Goal: Task Accomplishment & Management: Manage account settings

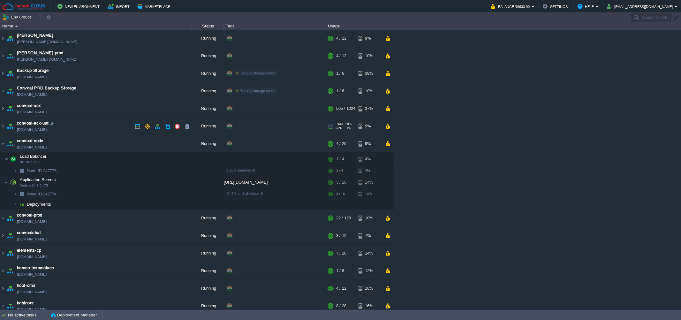
click at [96, 128] on td "convoai-acx-uat [DOMAIN_NAME]" at bounding box center [95, 126] width 191 height 18
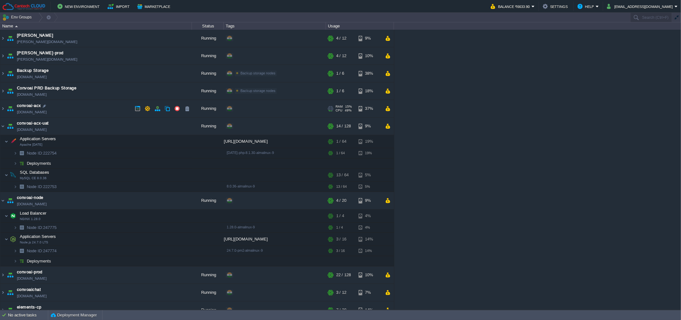
click at [108, 108] on td "convoai-acx [DOMAIN_NAME]" at bounding box center [95, 109] width 191 height 18
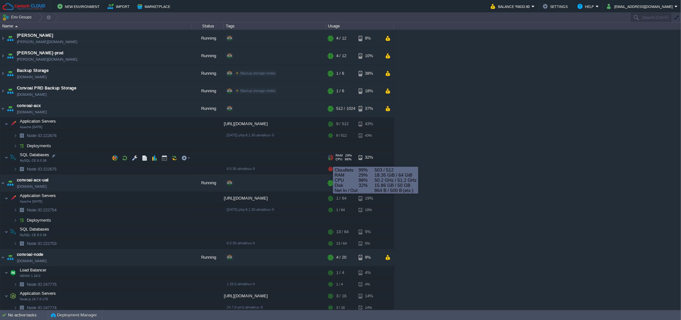
click at [328, 160] on div at bounding box center [330, 157] width 6 height 5
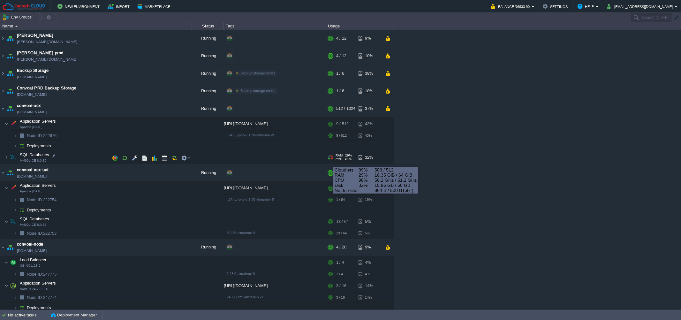
click at [328, 160] on div at bounding box center [330, 157] width 6 height 5
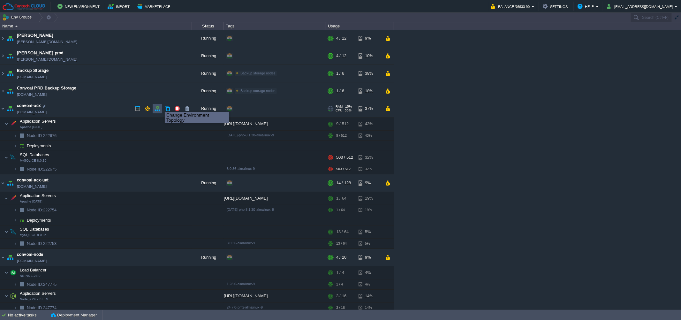
click at [160, 108] on button "button" at bounding box center [157, 109] width 6 height 6
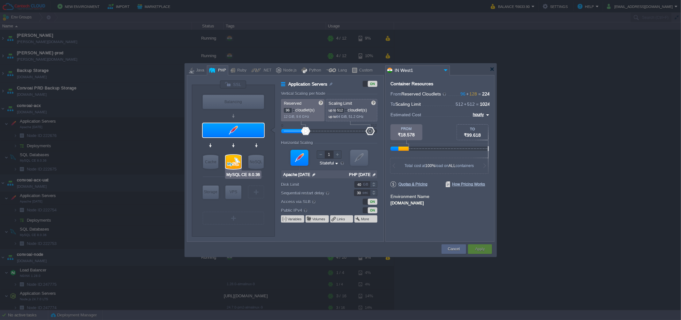
click at [234, 160] on div at bounding box center [233, 162] width 15 height 14
type input "SQL Databases"
type input "128"
type input "MySQL CE 8.0.36"
type input "null"
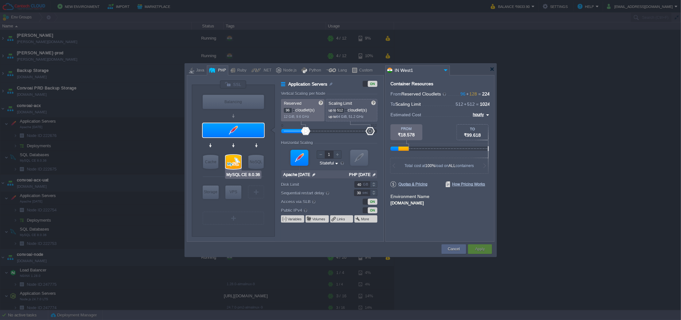
type input "8.0.36-almalinux-9"
type input "Stateless"
type input "50"
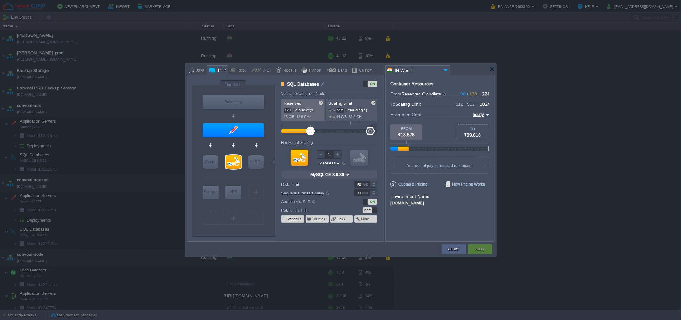
click at [289, 110] on input "128" at bounding box center [288, 110] width 8 height 5
type input "140"
click at [341, 110] on input "512" at bounding box center [340, 110] width 8 height 5
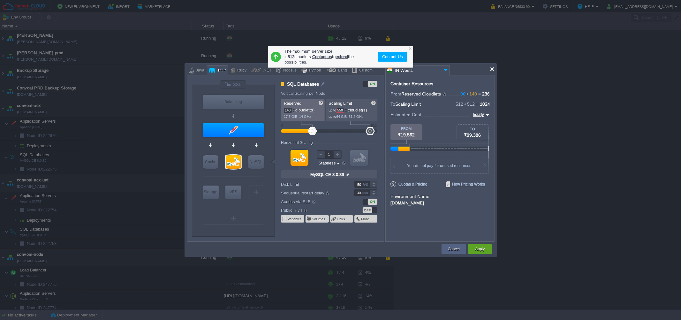
type input "512"
click at [492, 69] on div at bounding box center [491, 69] width 5 height 5
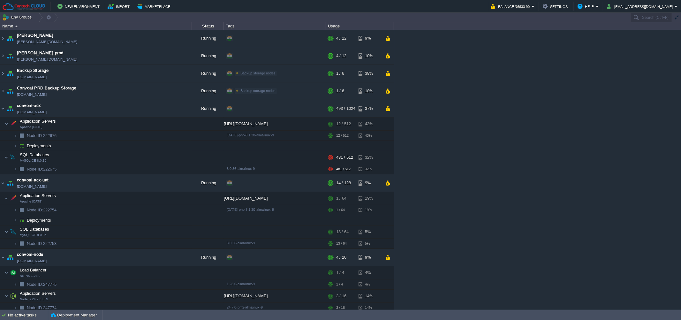
click at [521, 202] on div "[PERSON_NAME] [PERSON_NAME][DOMAIN_NAME] Running + Add to Env Group RAM 28% CPU…" at bounding box center [340, 170] width 681 height 280
click at [477, 155] on div "[PERSON_NAME] [PERSON_NAME][DOMAIN_NAME] Running + Add to Env Group RAM 28% CPU…" at bounding box center [340, 170] width 681 height 280
click at [156, 106] on button "button" at bounding box center [157, 109] width 6 height 6
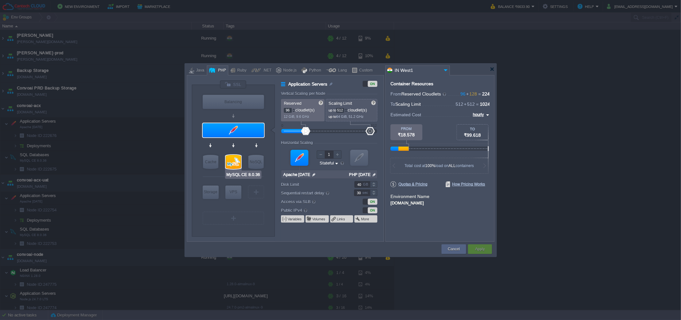
click at [231, 162] on div at bounding box center [233, 162] width 15 height 14
type input "SQL Databases"
type input "128"
type input "MySQL CE 8.0.36"
type input "null"
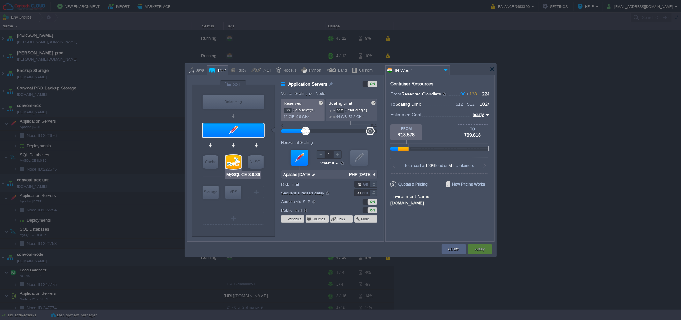
type input "8.0.36-almalinux-9"
type input "Stateless"
type input "50"
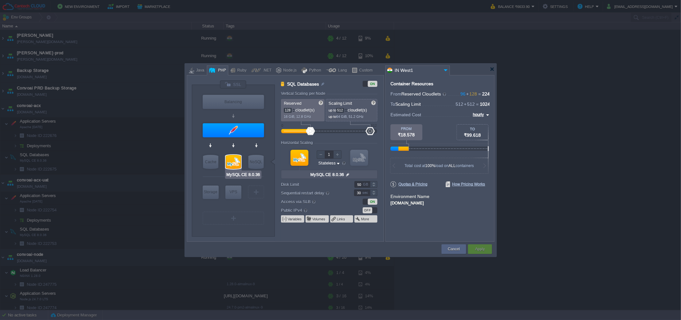
type input "Redis 7.2.4"
click at [289, 110] on input "128" at bounding box center [288, 110] width 8 height 5
click at [409, 230] on div "Container Resources From Reserved Cloudlets 96 + 128 ... = 224 not added To Sca…" at bounding box center [439, 158] width 109 height 167
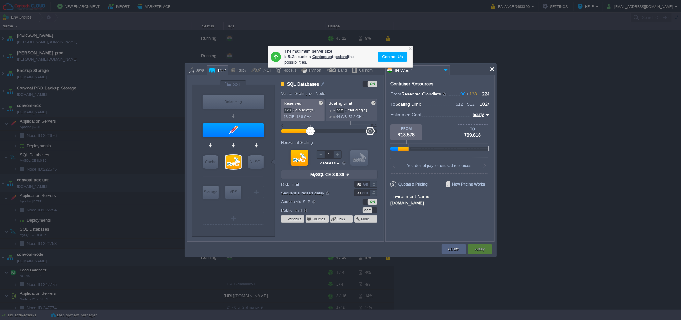
click at [491, 68] on div at bounding box center [491, 69] width 5 height 5
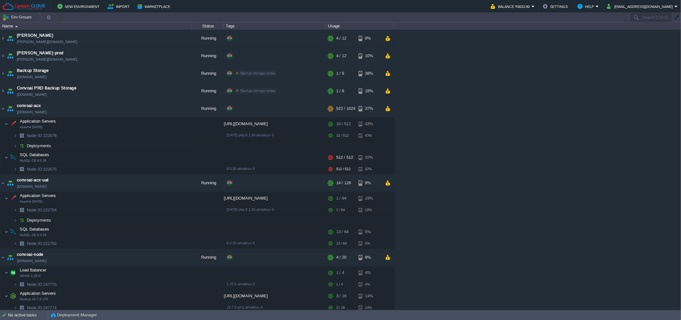
click at [533, 156] on div "[PERSON_NAME] [PERSON_NAME][DOMAIN_NAME] Running + Add to Env Group RAM 27% CPU…" at bounding box center [340, 170] width 681 height 280
click at [501, 166] on div "[PERSON_NAME] [PERSON_NAME][DOMAIN_NAME] Running + Add to Env Group RAM 27% CPU…" at bounding box center [340, 170] width 681 height 280
click at [148, 110] on button "button" at bounding box center [148, 109] width 6 height 6
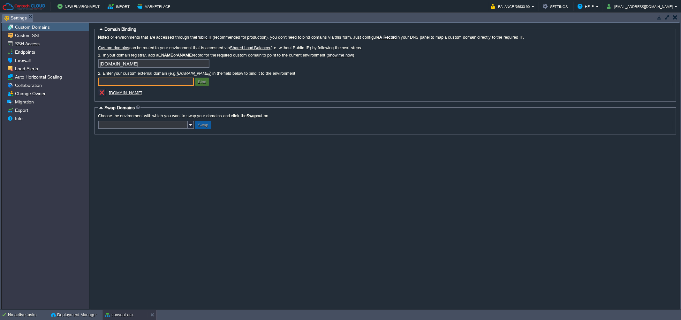
click at [122, 317] on button "convoai-acx" at bounding box center [119, 314] width 28 height 6
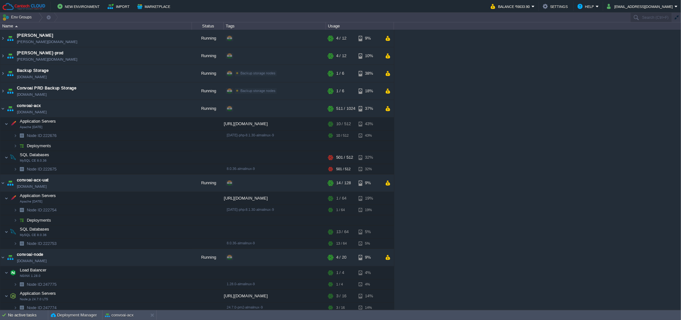
click at [530, 170] on div "[PERSON_NAME] [PERSON_NAME][DOMAIN_NAME] Running + Add to Env Group RAM 28% CPU…" at bounding box center [340, 170] width 681 height 280
click at [520, 194] on div "[PERSON_NAME] [PERSON_NAME][DOMAIN_NAME] Running + Add to Env Group RAM 28% CPU…" at bounding box center [340, 170] width 681 height 280
click at [156, 109] on button "button" at bounding box center [157, 109] width 6 height 6
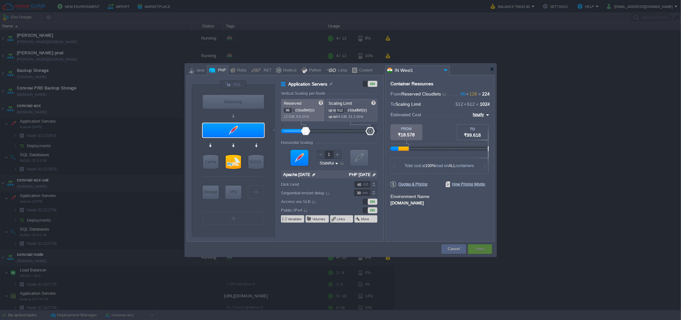
click at [340, 109] on input "512" at bounding box center [340, 110] width 8 height 5
type input "550"
type input "MySQL CE 8.0.36"
type input "550"
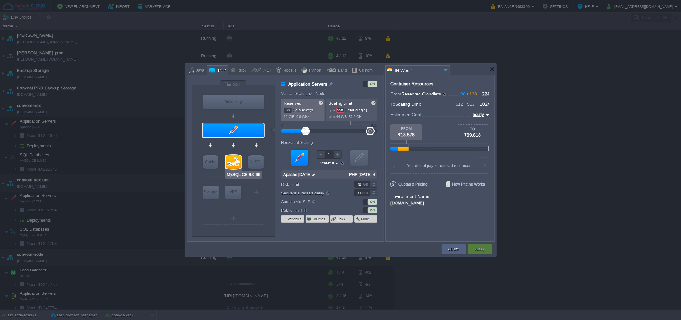
click at [232, 158] on div at bounding box center [233, 162] width 15 height 14
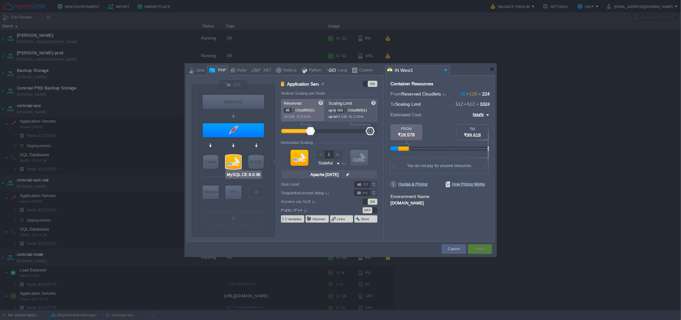
type input "SQL Databases"
type input "128"
type input "512"
type input "MySQL CE 8.0.36"
type input "null"
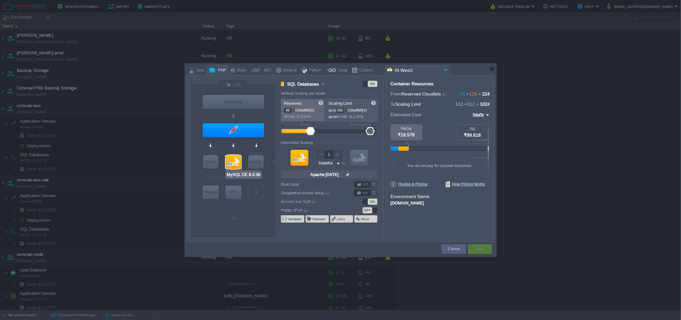
type input "8.0.36-almalinux-9"
type input "Stateless"
type input "50"
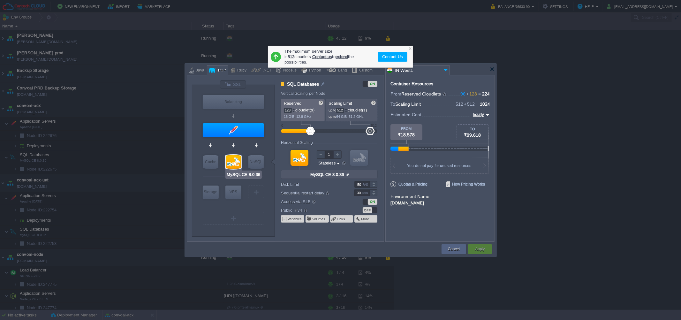
type input "Redis 7.2.4"
click at [489, 68] on div at bounding box center [491, 69] width 5 height 5
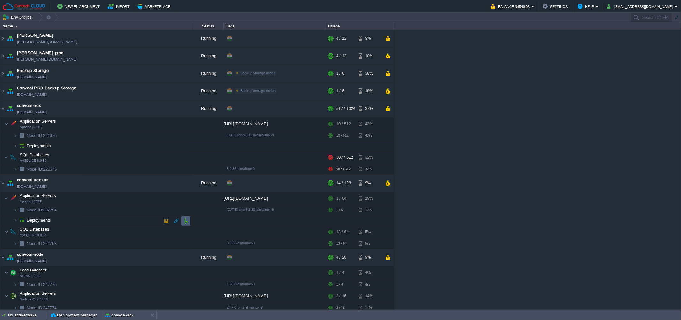
scroll to position [197, 0]
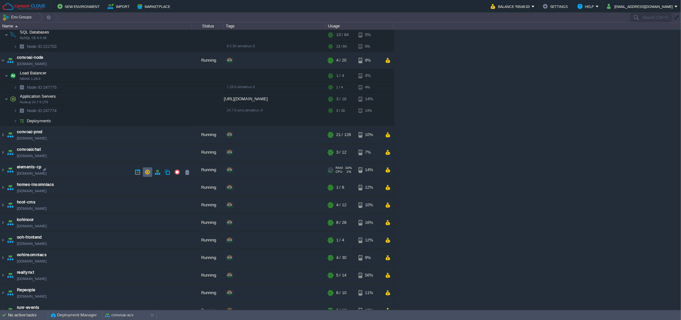
click at [144, 171] on td at bounding box center [148, 172] width 10 height 10
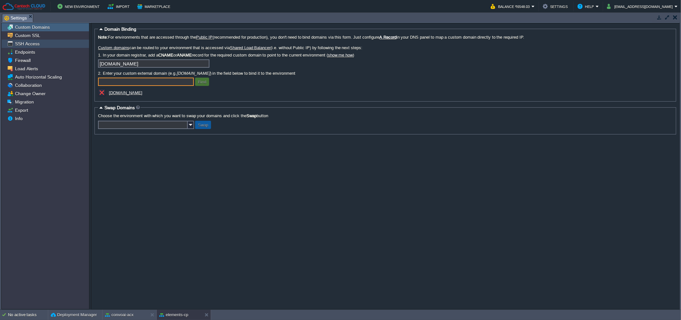
click at [50, 41] on div "SSH Access" at bounding box center [45, 44] width 87 height 8
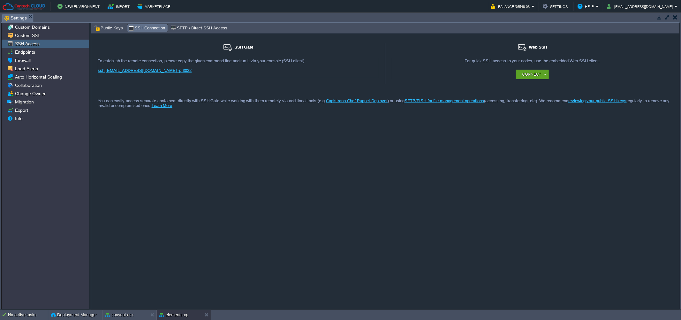
click at [192, 31] on span "SFTP / Direct SSH Access" at bounding box center [198, 28] width 56 height 7
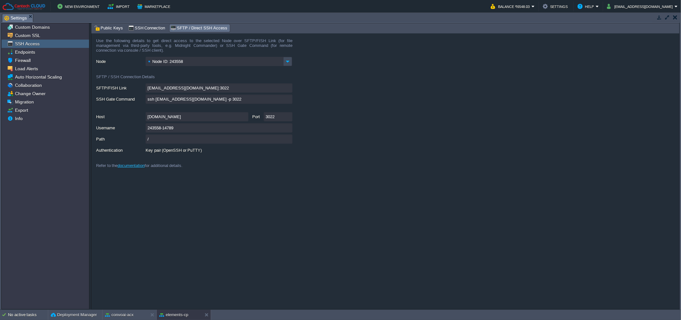
click at [286, 98] on input "ssh [EMAIL_ADDRESS][DOMAIN_NAME] -p 3022" at bounding box center [218, 98] width 147 height 9
click at [611, 202] on form "Use the following details to get direct access to the selected Node over SFTP/F…" at bounding box center [385, 171] width 588 height 275
click at [175, 312] on button "elements-cp" at bounding box center [173, 314] width 29 height 6
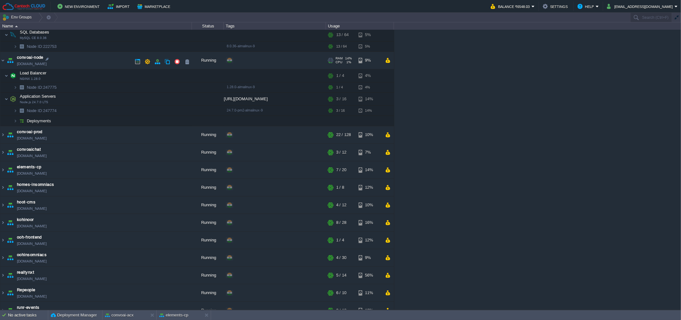
click at [93, 59] on td "convoai-node [DOMAIN_NAME]" at bounding box center [95, 61] width 191 height 18
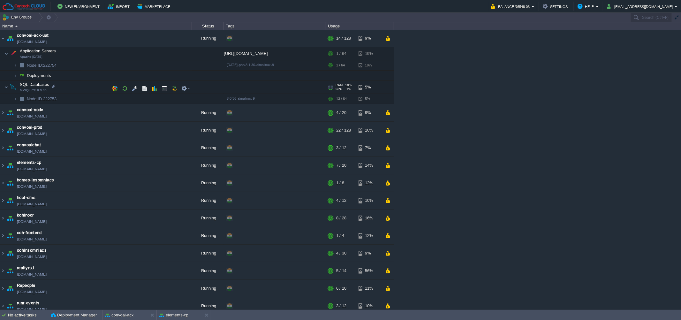
scroll to position [95, 0]
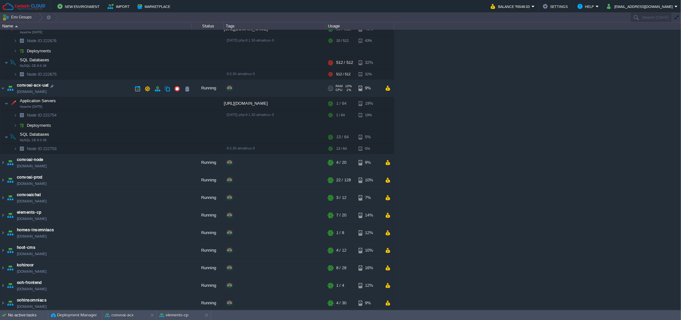
click at [97, 87] on td "convoai-acx-uat [DOMAIN_NAME]" at bounding box center [95, 88] width 191 height 18
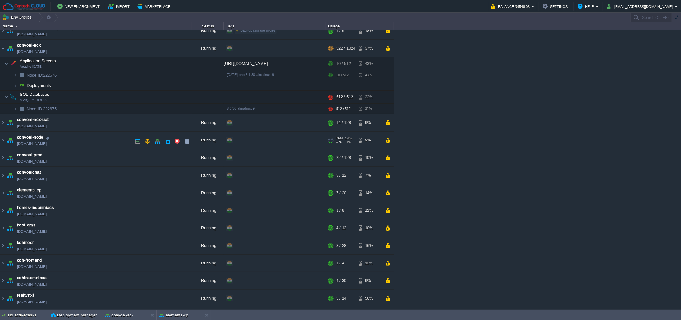
scroll to position [44, 0]
